Goal: Use online tool/utility: Utilize a website feature to perform a specific function

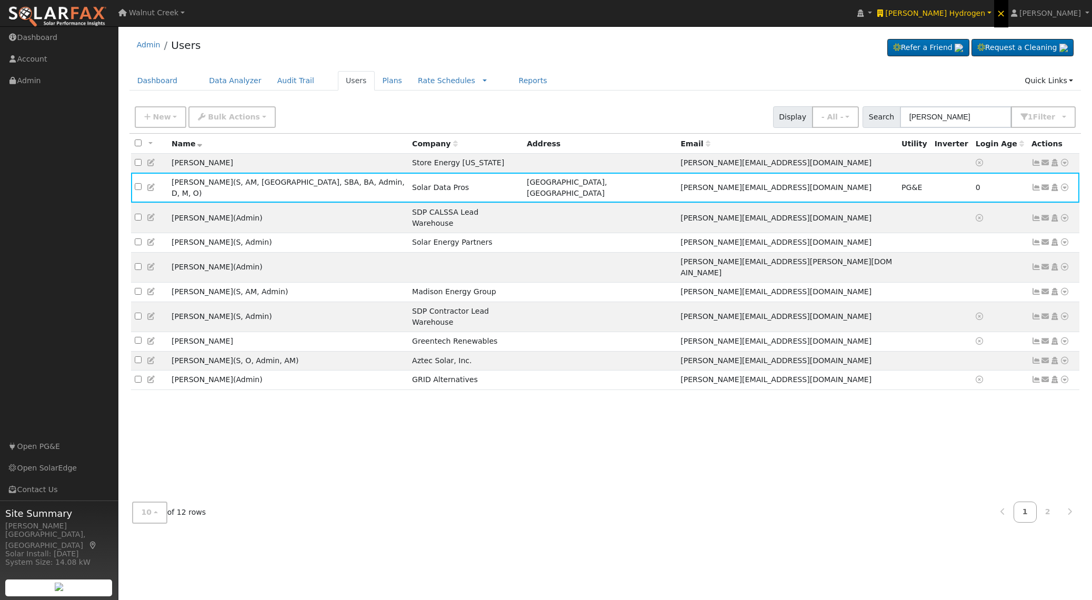
click at [1006, 17] on span "×" at bounding box center [1001, 13] width 9 height 13
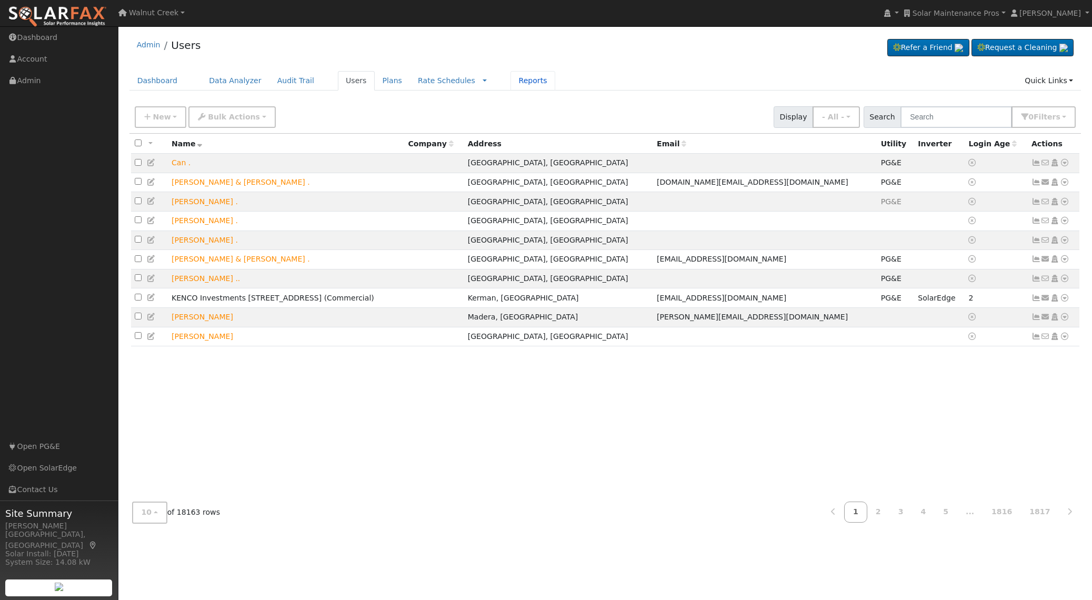
drag, startPoint x: 511, startPoint y: 86, endPoint x: 506, endPoint y: 92, distance: 7.9
click at [511, 86] on link "Reports" at bounding box center [533, 80] width 44 height 19
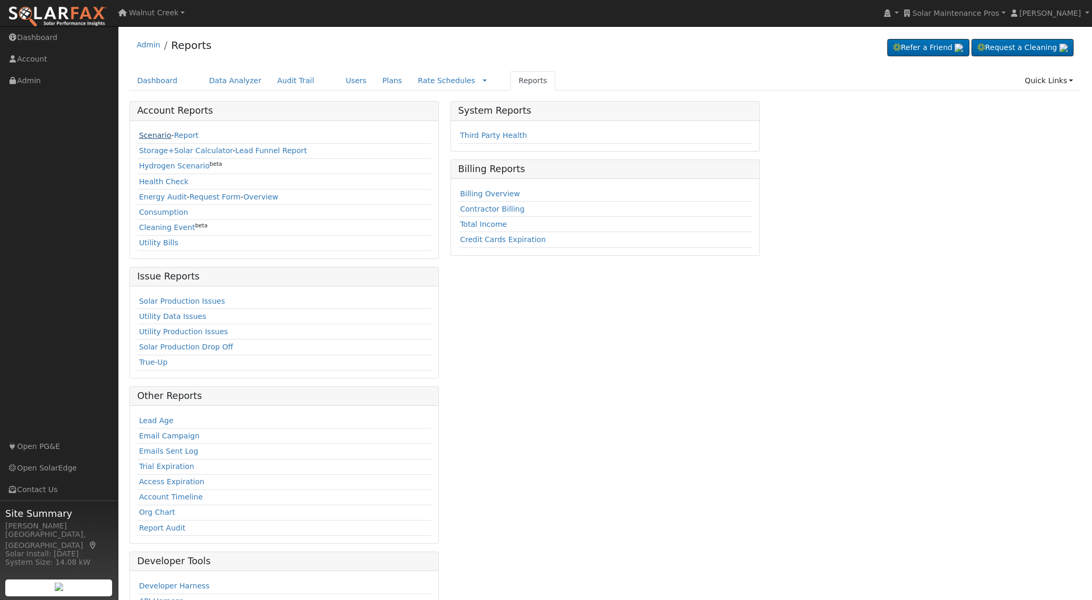
click at [148, 132] on link "Scenario" at bounding box center [155, 135] width 32 height 8
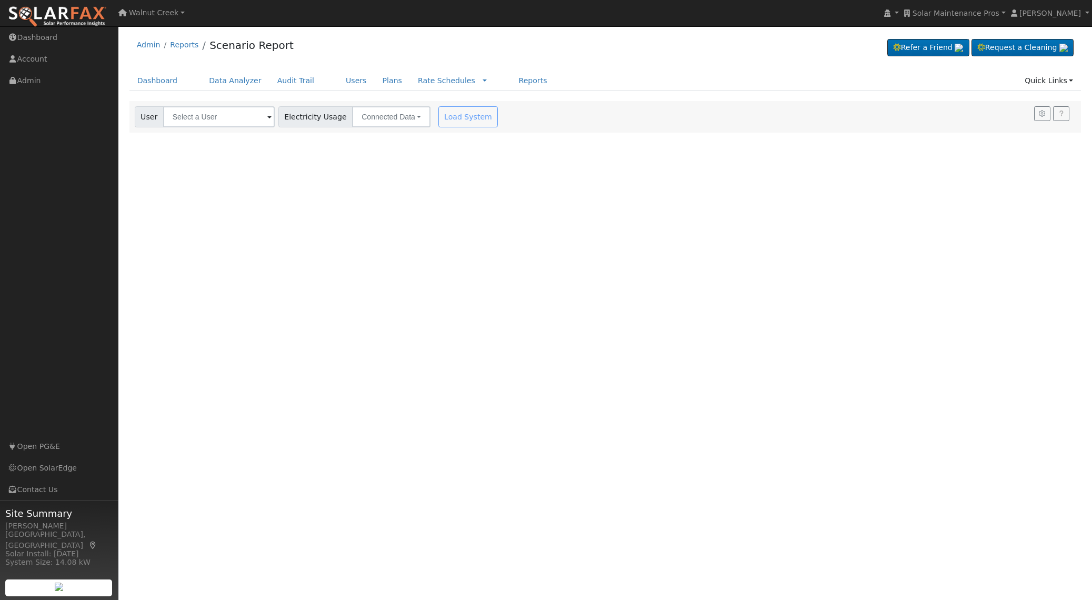
drag, startPoint x: 216, startPoint y: 131, endPoint x: 223, endPoint y: 122, distance: 11.0
click at [218, 128] on div "User Account Select an Ac... Electricity Usage Connected Data Connected Data Es…" at bounding box center [606, 117] width 952 height 32
click at [223, 122] on input "text" at bounding box center [219, 116] width 112 height 21
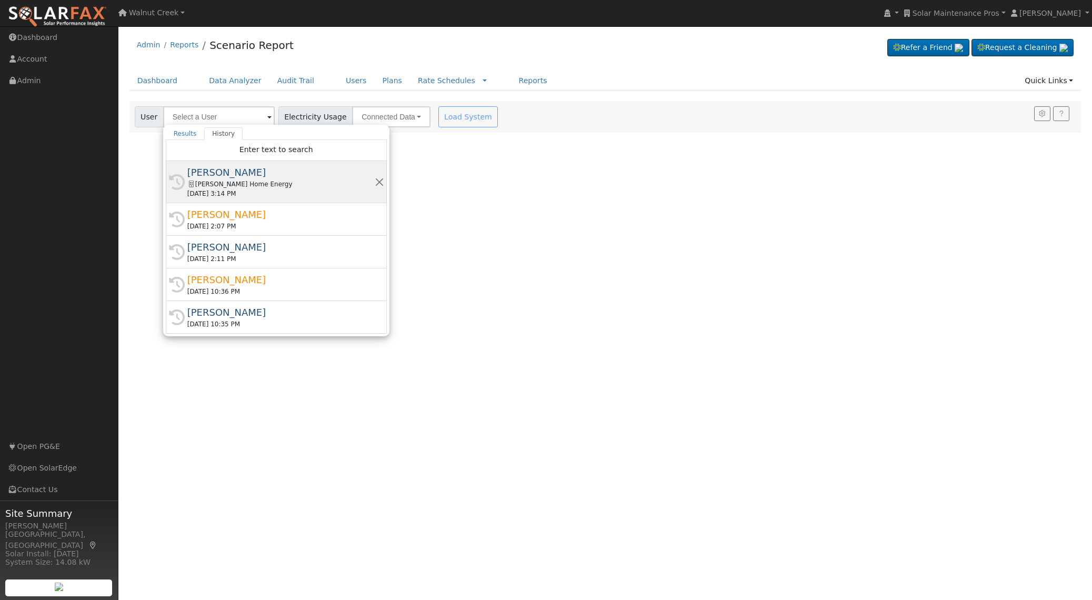
click at [244, 179] on div "Paul Castanon" at bounding box center [280, 172] width 187 height 14
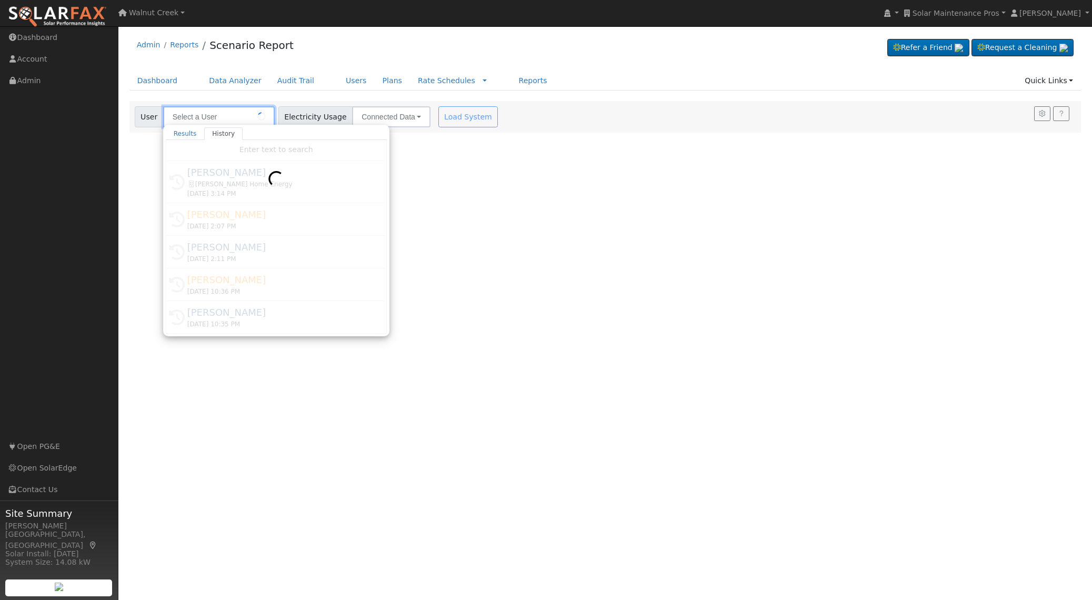
type input "Paul Castanon"
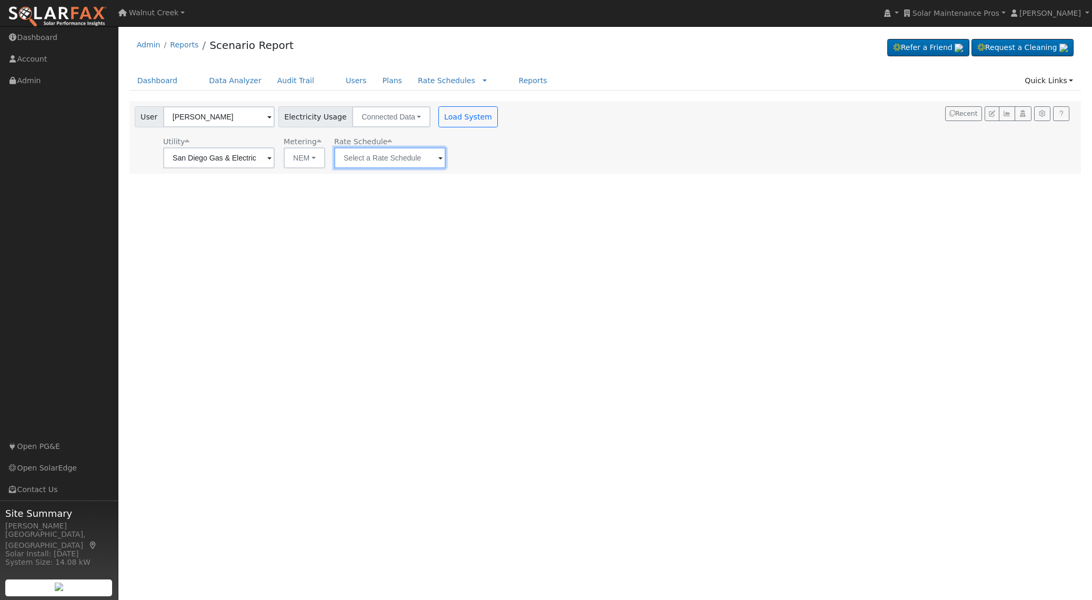
click at [402, 157] on input "text" at bounding box center [390, 157] width 112 height 21
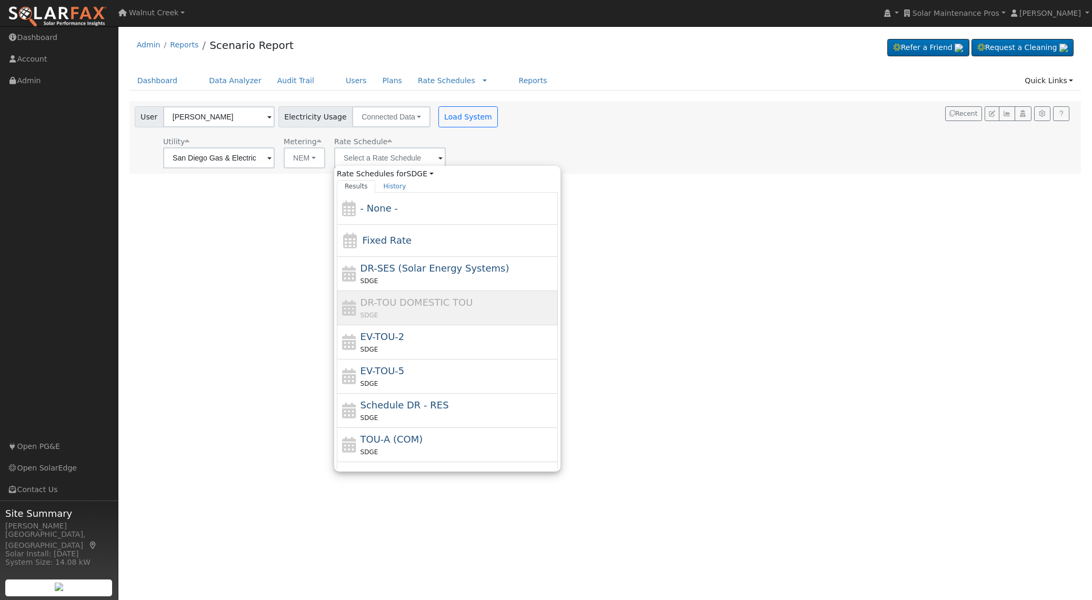
click at [410, 374] on div "EV-TOU-5 SDGE" at bounding box center [458, 376] width 195 height 25
type input "EV-TOU-5"
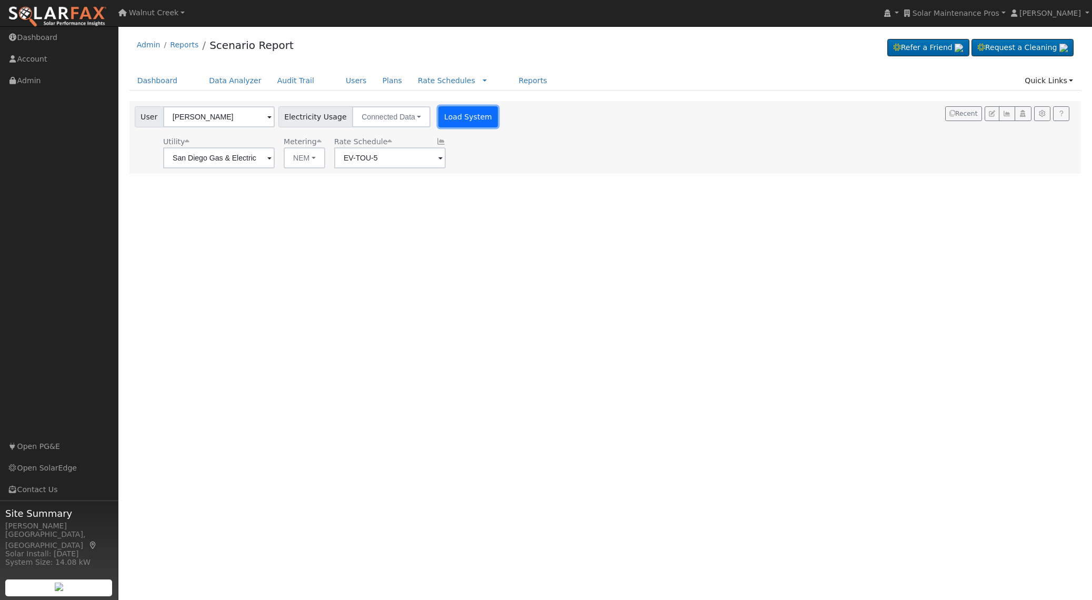
click at [456, 118] on button "Load System" at bounding box center [469, 116] width 60 height 21
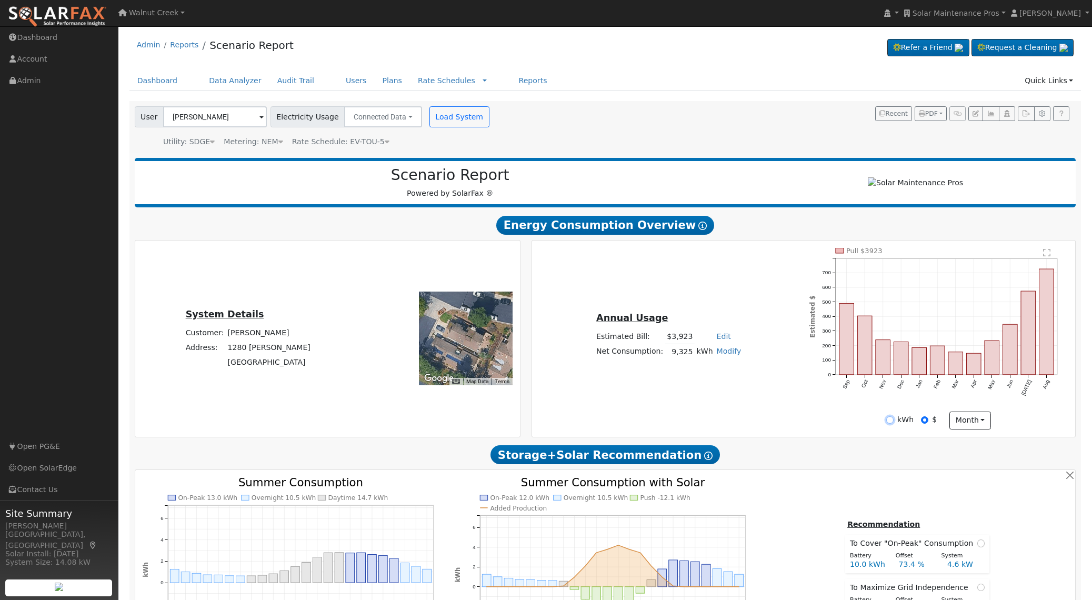
click at [894, 424] on input "kWh" at bounding box center [890, 419] width 7 height 7
radio input "true"
radio input "false"
